Goal: Task Accomplishment & Management: Use online tool/utility

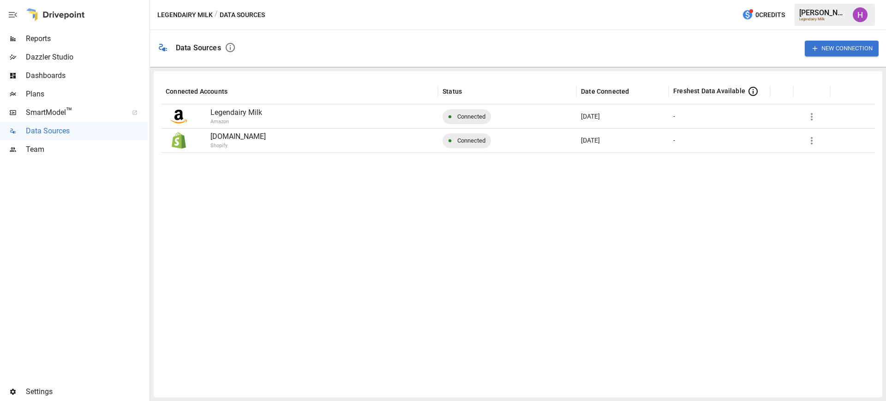
click at [77, 115] on span "SmartModel ™" at bounding box center [74, 112] width 96 height 11
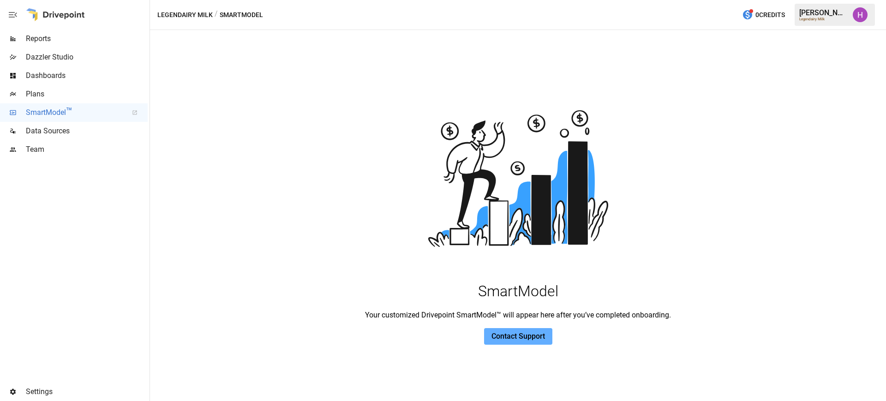
click at [54, 125] on span "Data Sources" at bounding box center [87, 130] width 122 height 11
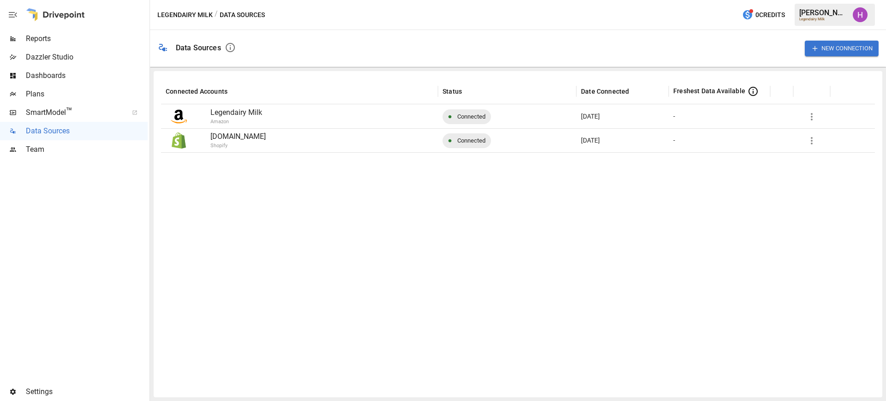
click at [869, 52] on button "New Connection" at bounding box center [841, 48] width 74 height 15
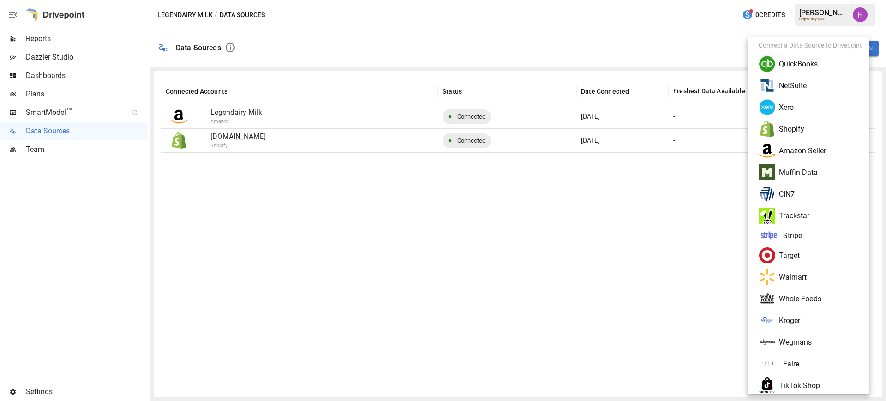
click at [788, 90] on li "NetSuite" at bounding box center [812, 86] width 122 height 22
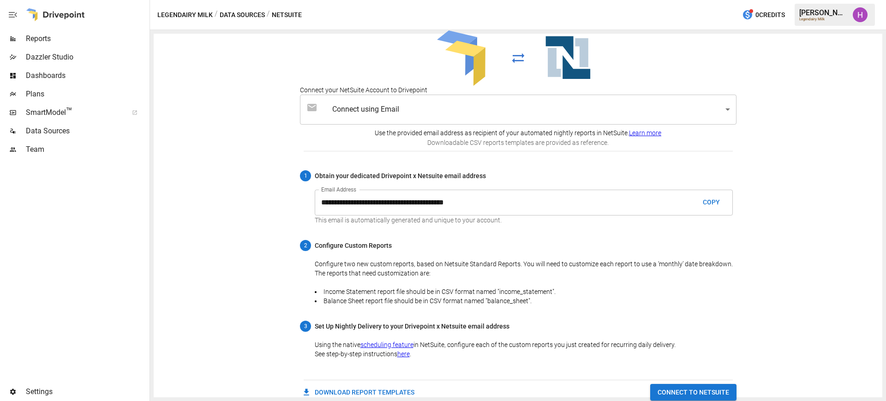
click at [707, 199] on button "COPY" at bounding box center [712, 202] width 30 height 17
